Goal: Information Seeking & Learning: Stay updated

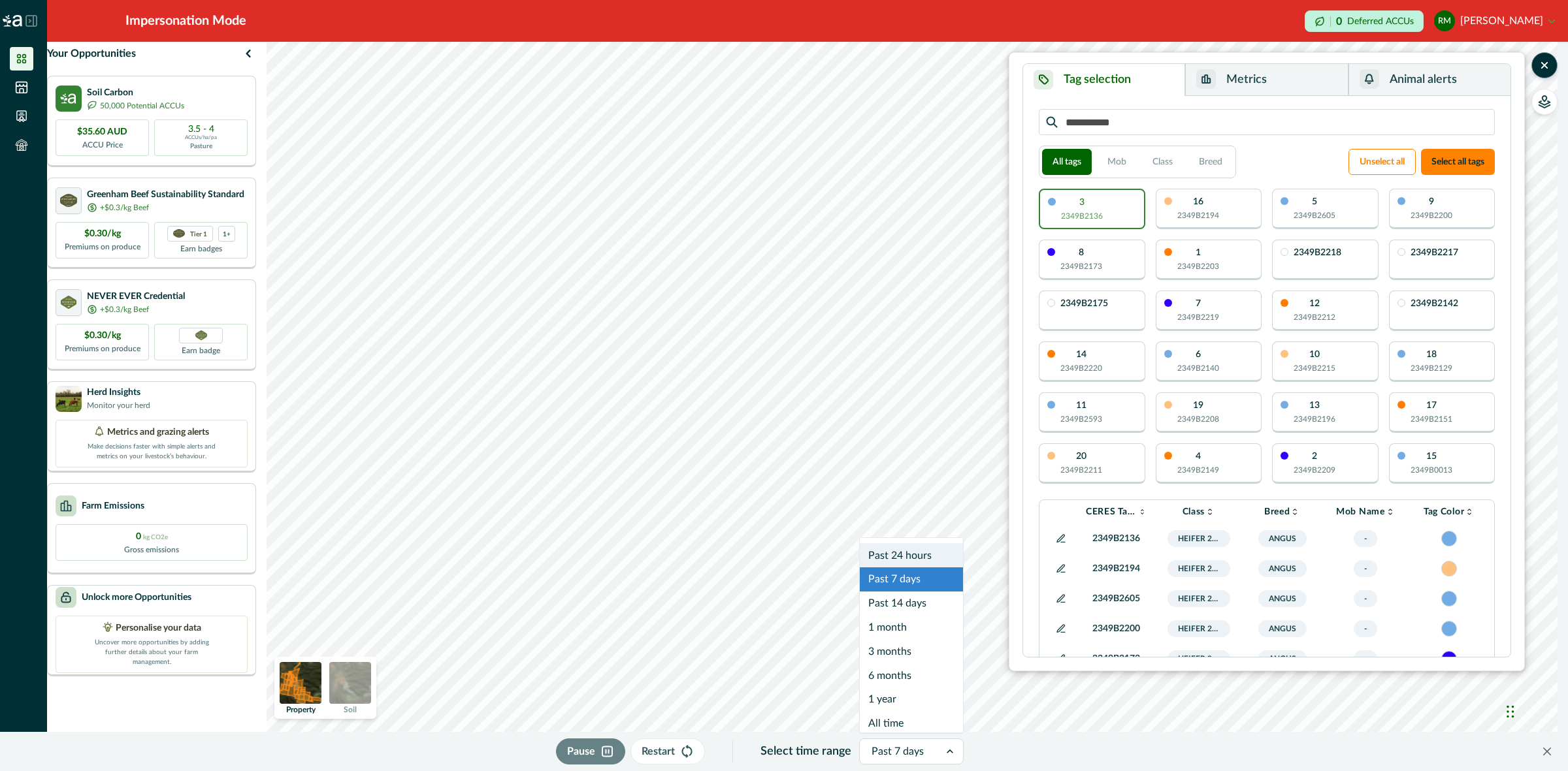
click at [911, 755] on div at bounding box center [900, 751] width 56 height 18
click at [906, 548] on div "Past 24 hours" at bounding box center [911, 547] width 103 height 24
click at [1217, 80] on button "Metrics" at bounding box center [1267, 79] width 162 height 32
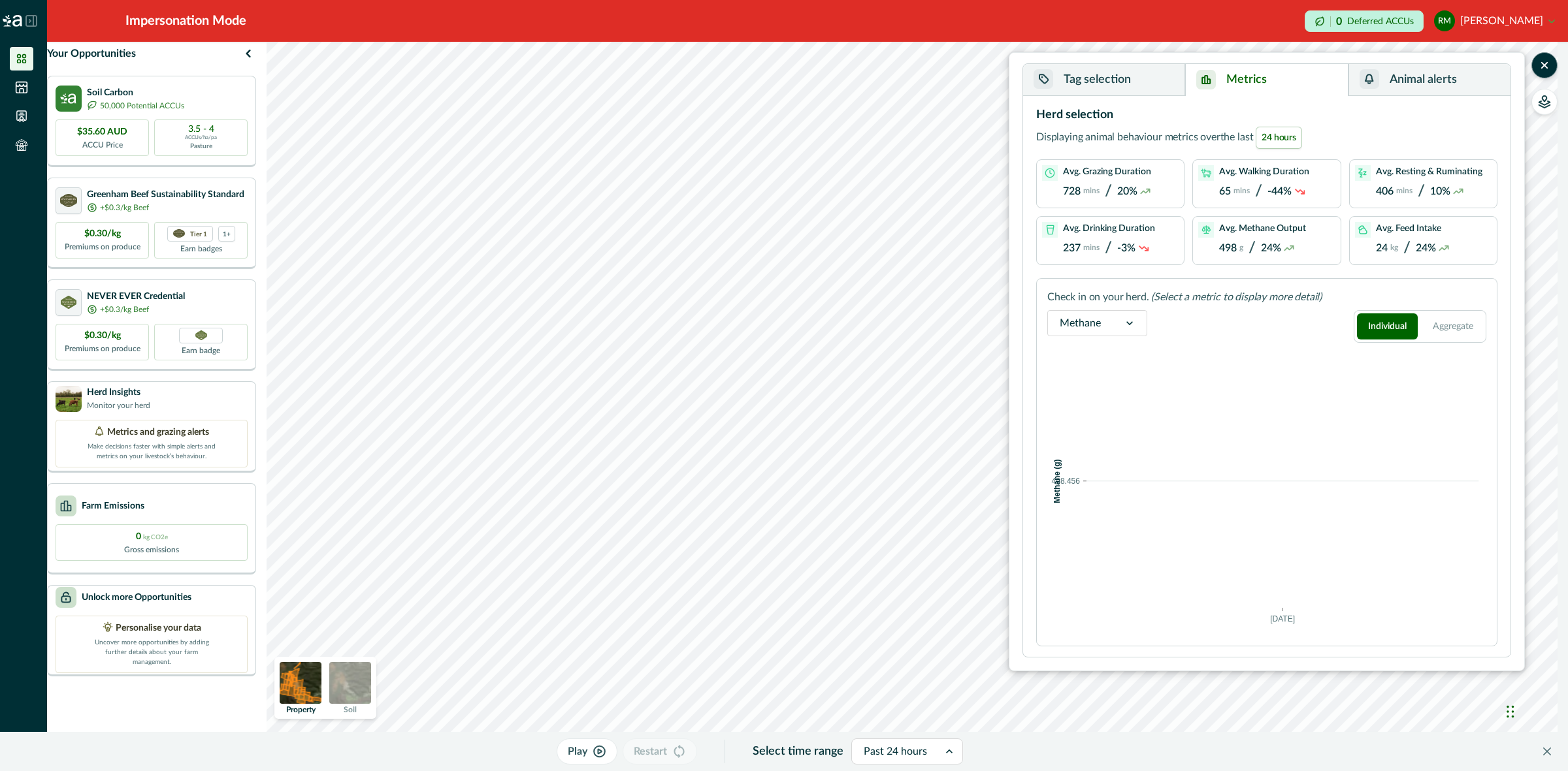
click at [926, 756] on div at bounding box center [895, 751] width 64 height 18
click at [909, 568] on div "Past 7 days" at bounding box center [907, 572] width 110 height 24
click at [911, 749] on div at bounding box center [895, 751] width 56 height 18
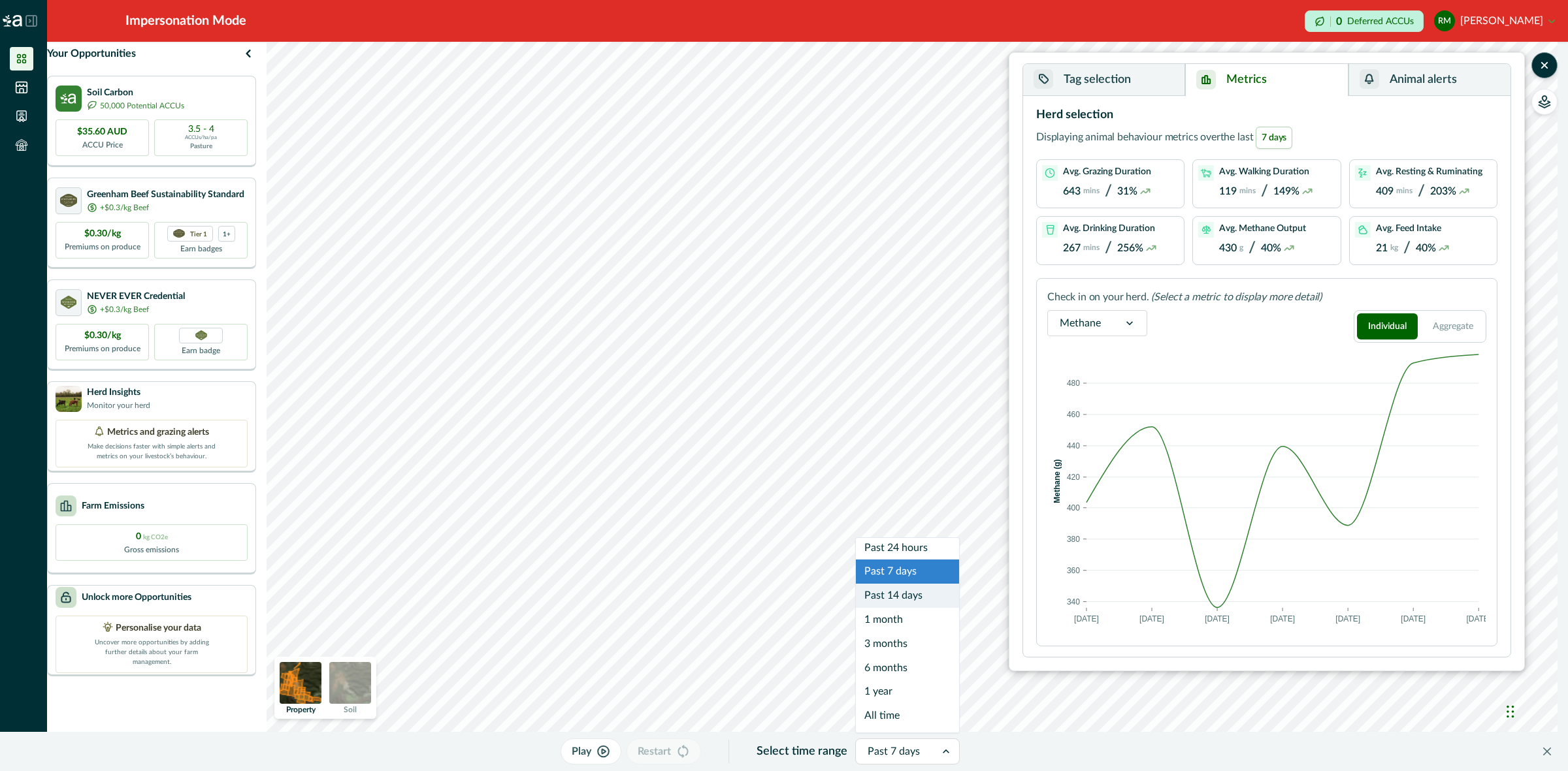
click at [914, 592] on div "Past 14 days" at bounding box center [908, 596] width 103 height 24
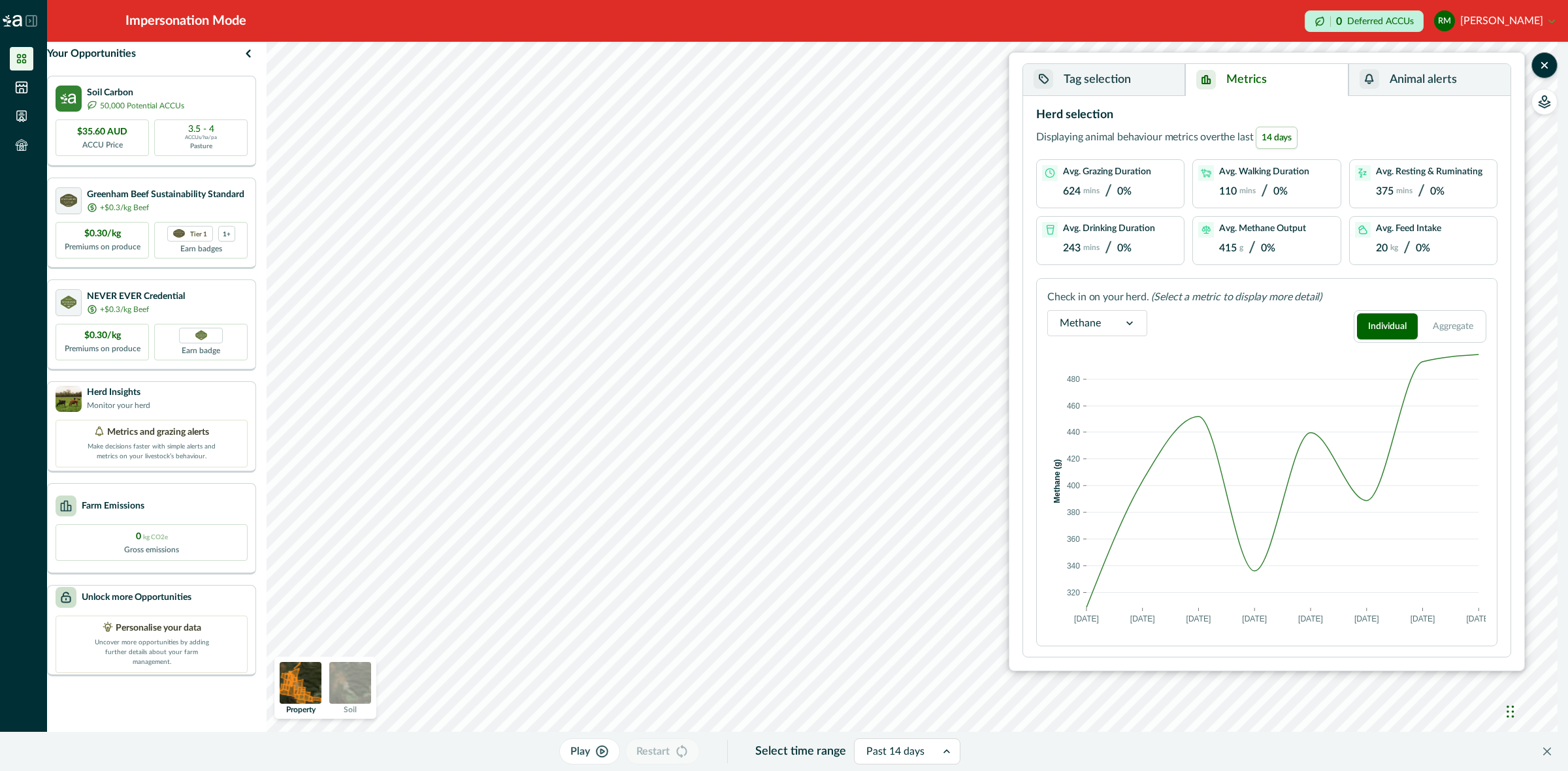
click at [909, 749] on div at bounding box center [895, 751] width 59 height 18
click at [920, 553] on div "Past 24 hours" at bounding box center [907, 547] width 105 height 24
click at [1100, 330] on div at bounding box center [1080, 323] width 41 height 18
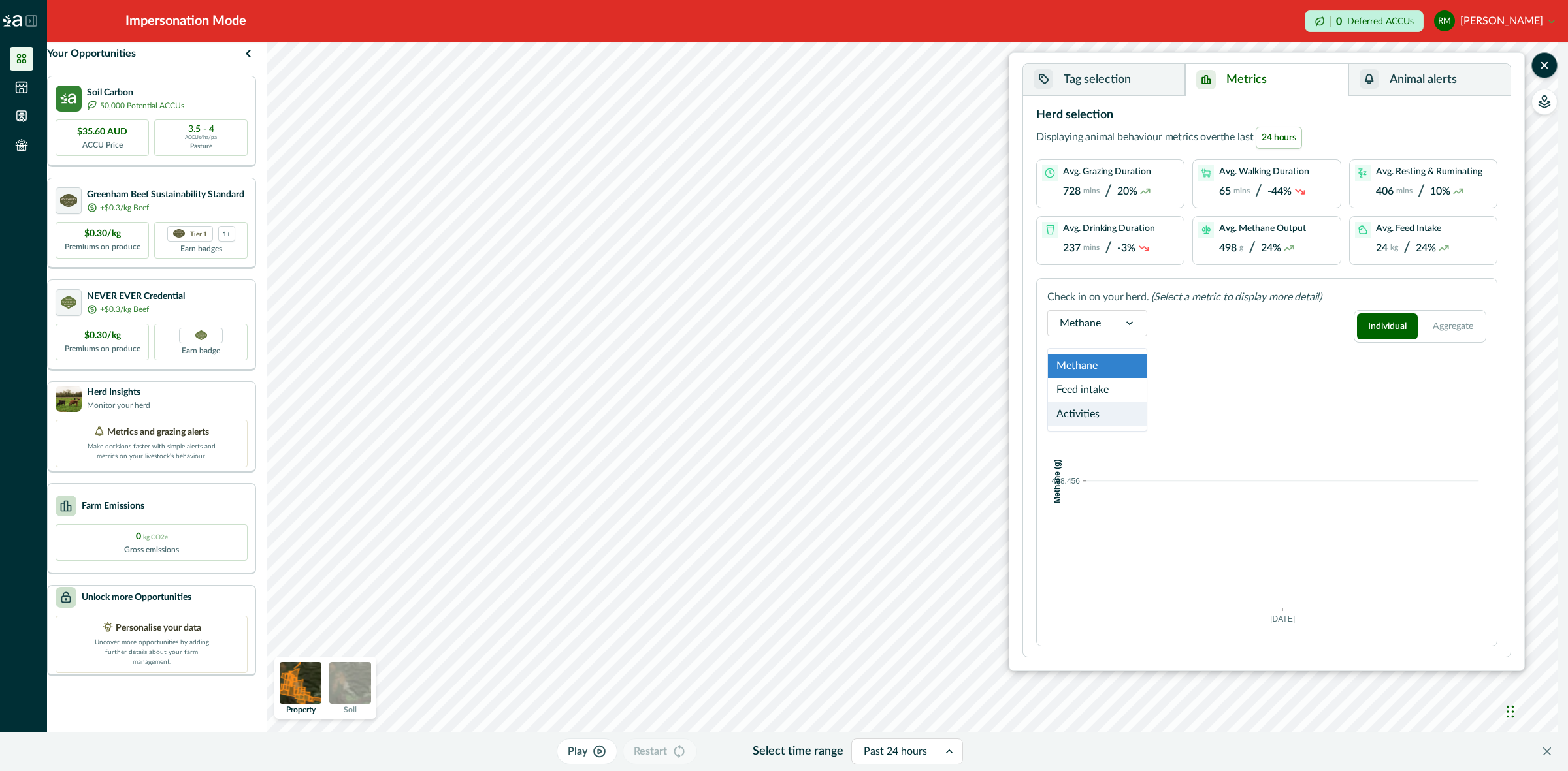
click at [1095, 413] on div "Activities" at bounding box center [1097, 415] width 99 height 24
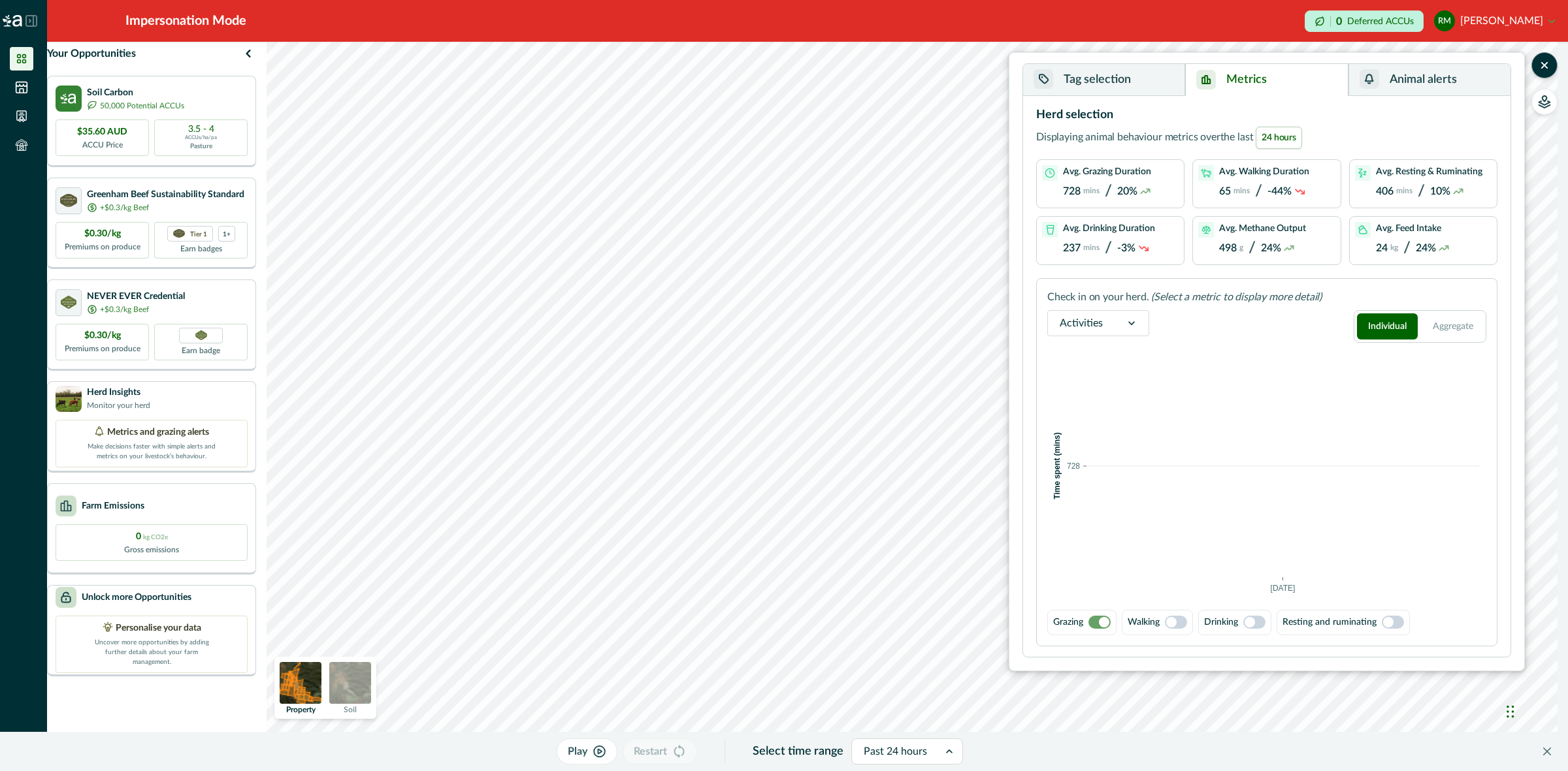
click at [910, 758] on div at bounding box center [895, 751] width 64 height 18
click at [905, 566] on div "Past 7 days" at bounding box center [907, 572] width 110 height 24
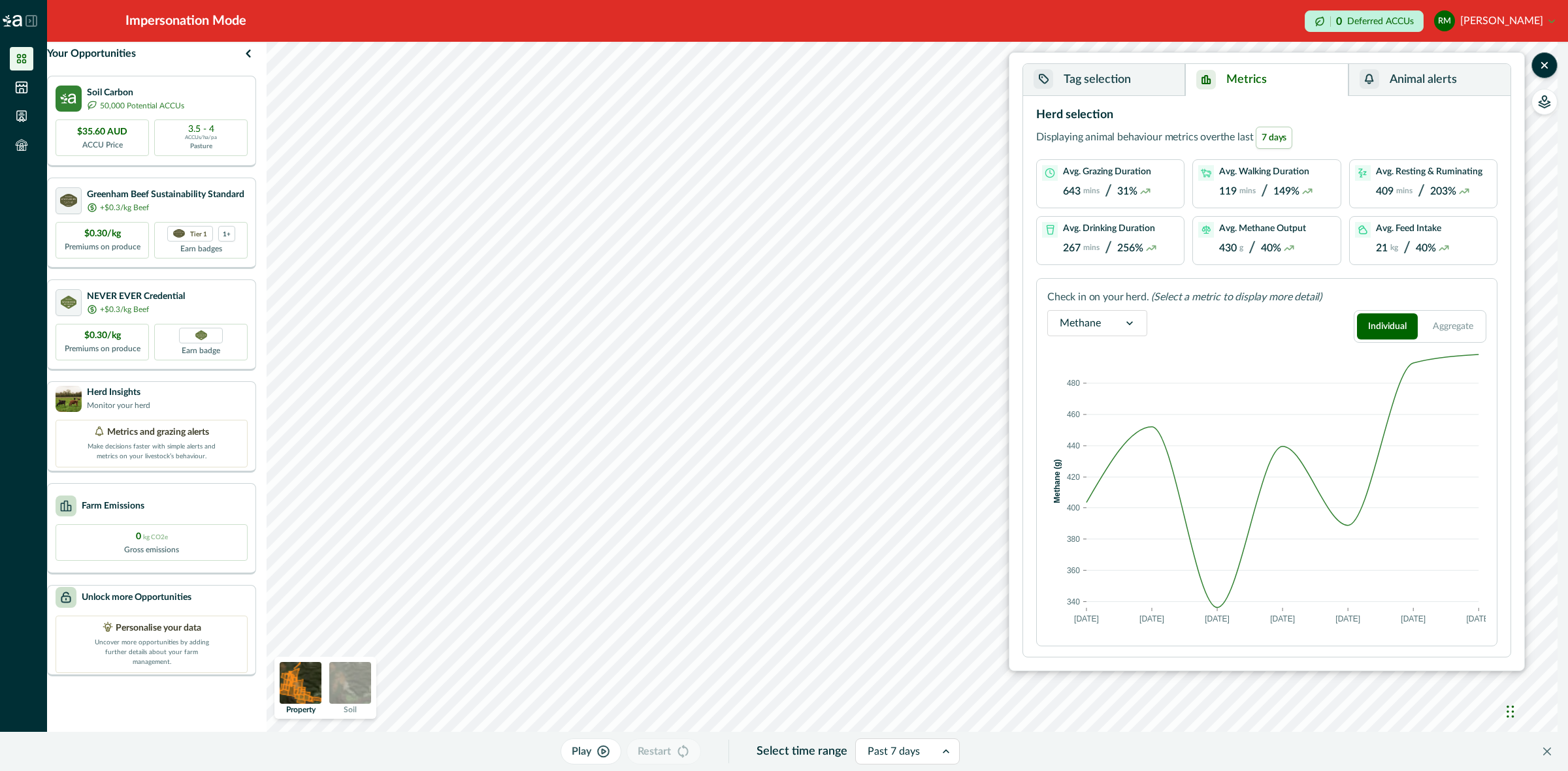
click at [948, 755] on icon at bounding box center [945, 751] width 13 height 13
click at [915, 540] on div "Past 24 hours" at bounding box center [908, 547] width 103 height 24
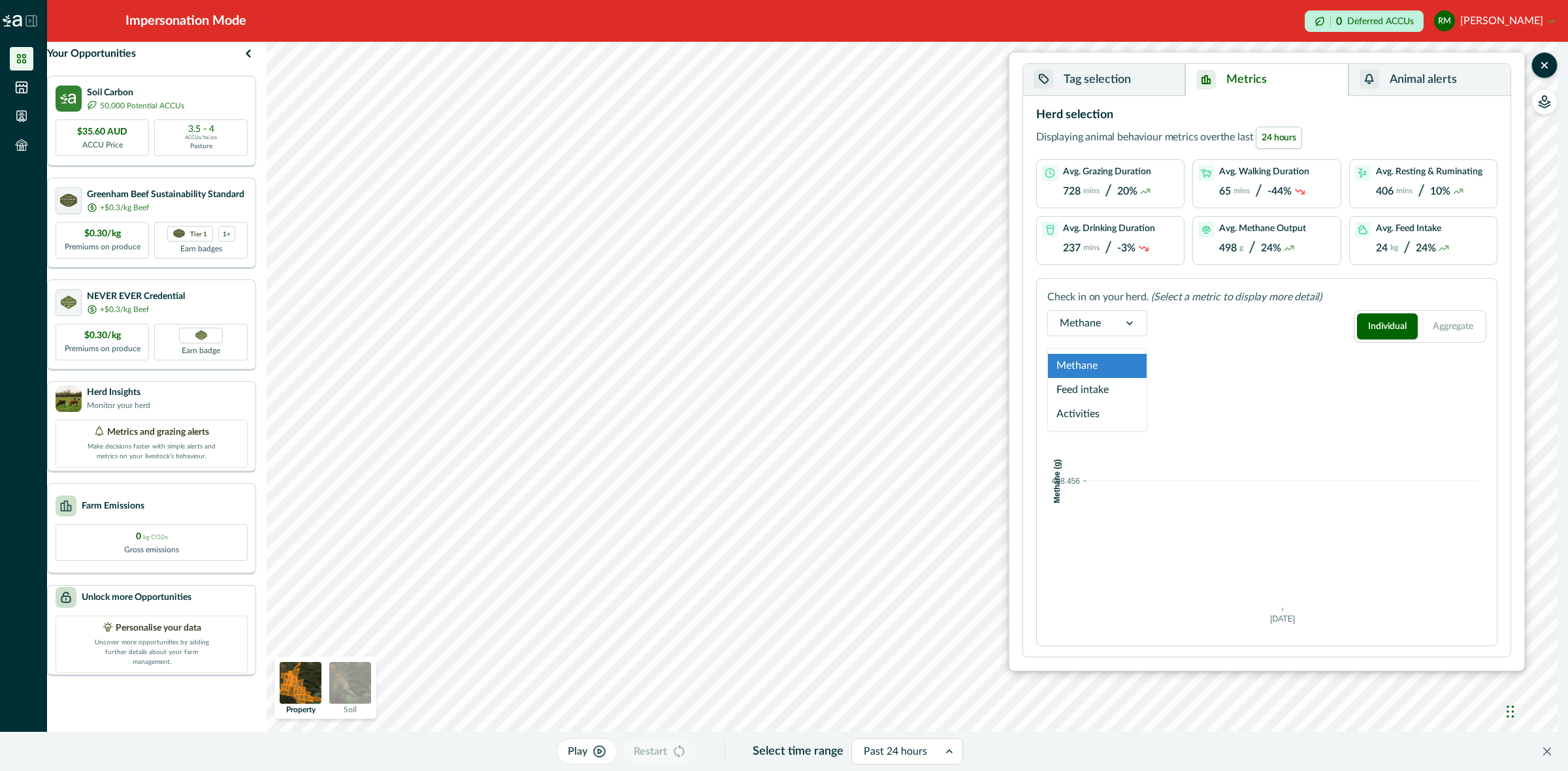
click at [1102, 325] on div "Methane" at bounding box center [1081, 323] width 65 height 21
click at [1082, 416] on div "Activities" at bounding box center [1097, 415] width 99 height 24
click at [931, 755] on div "Past 24 hours" at bounding box center [895, 752] width 86 height 21
click at [1080, 338] on div "Methane" at bounding box center [1097, 326] width 100 height 32
click at [1095, 330] on div at bounding box center [1080, 323] width 41 height 18
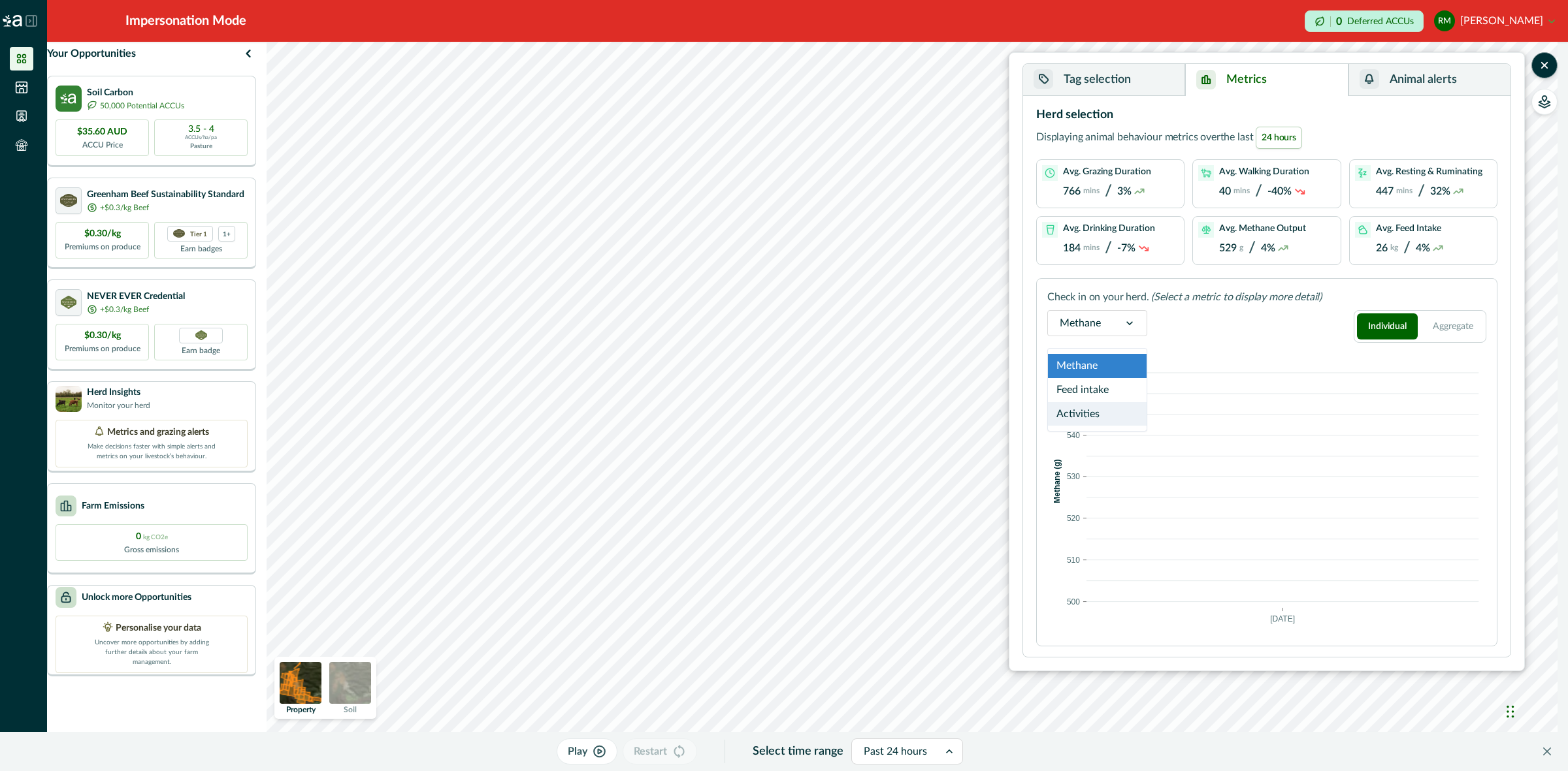
click at [1105, 416] on div "Activities" at bounding box center [1097, 415] width 99 height 24
click at [1102, 327] on div "Methane" at bounding box center [1081, 323] width 65 height 21
click at [1098, 413] on div "Activities" at bounding box center [1097, 415] width 99 height 24
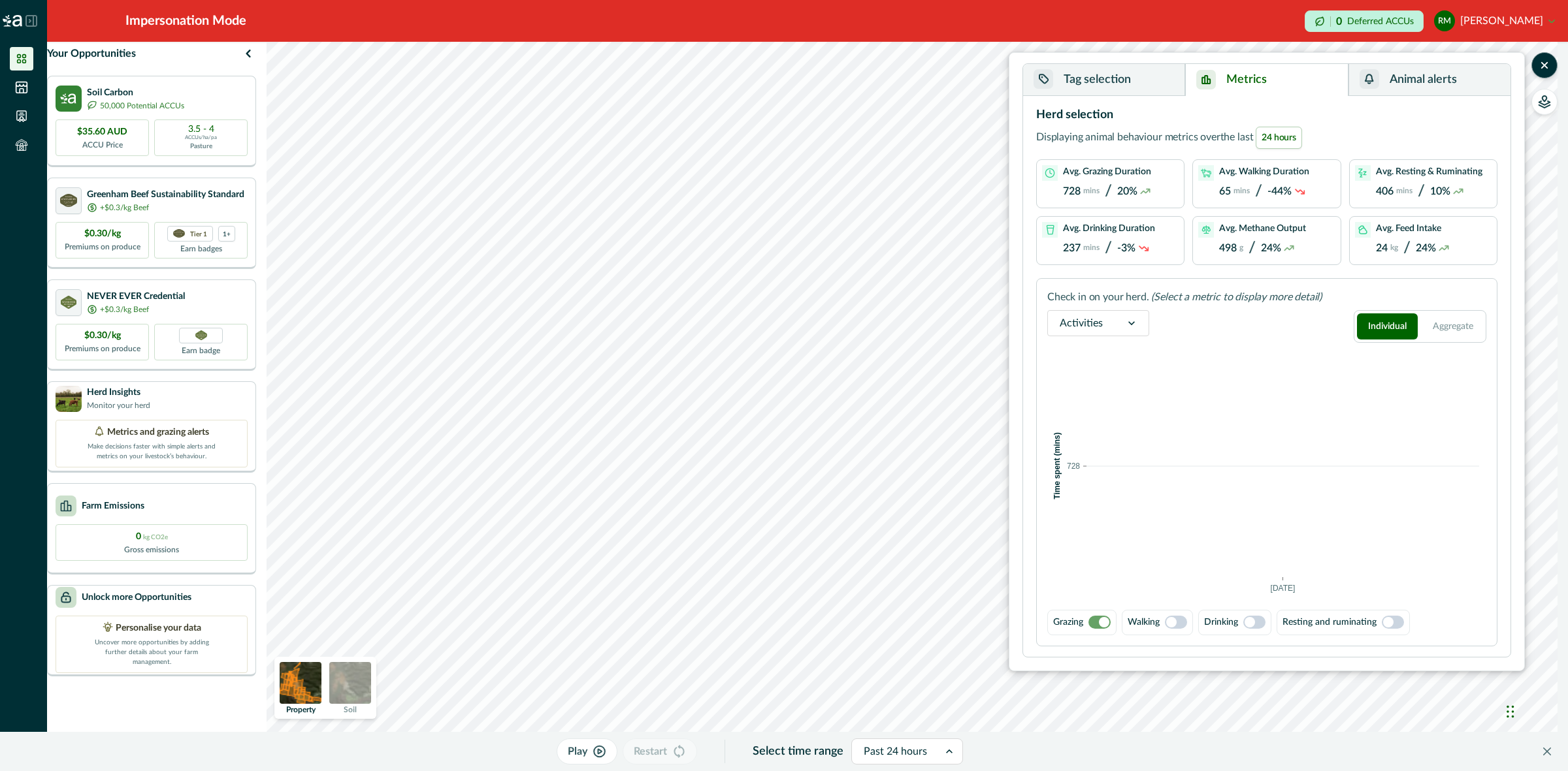
click at [1134, 327] on icon at bounding box center [1131, 323] width 13 height 13
click at [935, 752] on div "Past 24 hours" at bounding box center [895, 752] width 86 height 21
click at [937, 754] on div "Past 24 hours" at bounding box center [895, 752] width 86 height 21
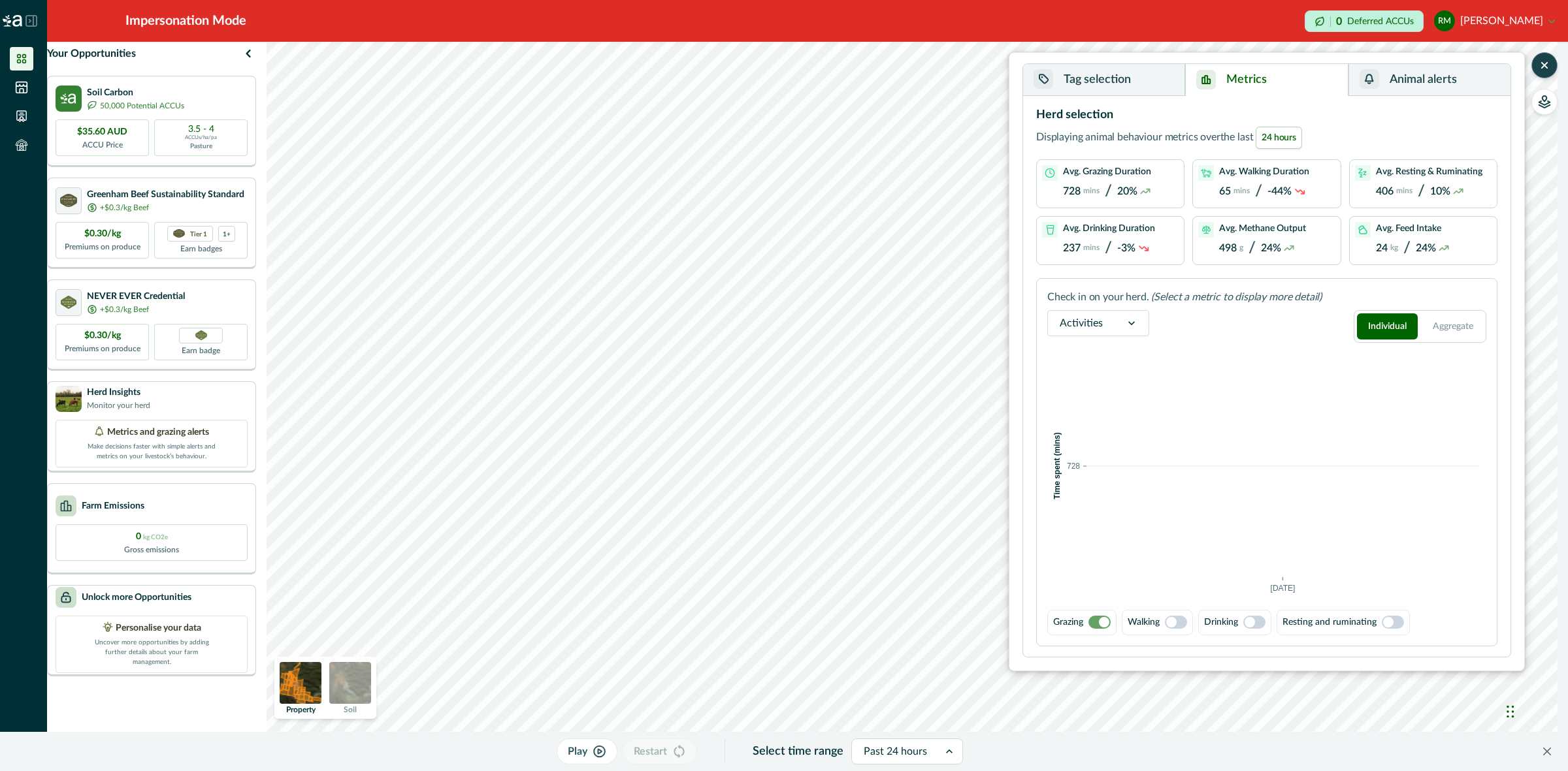
click at [1553, 69] on button "button" at bounding box center [1544, 65] width 26 height 26
